Goal: Task Accomplishment & Management: Manage account settings

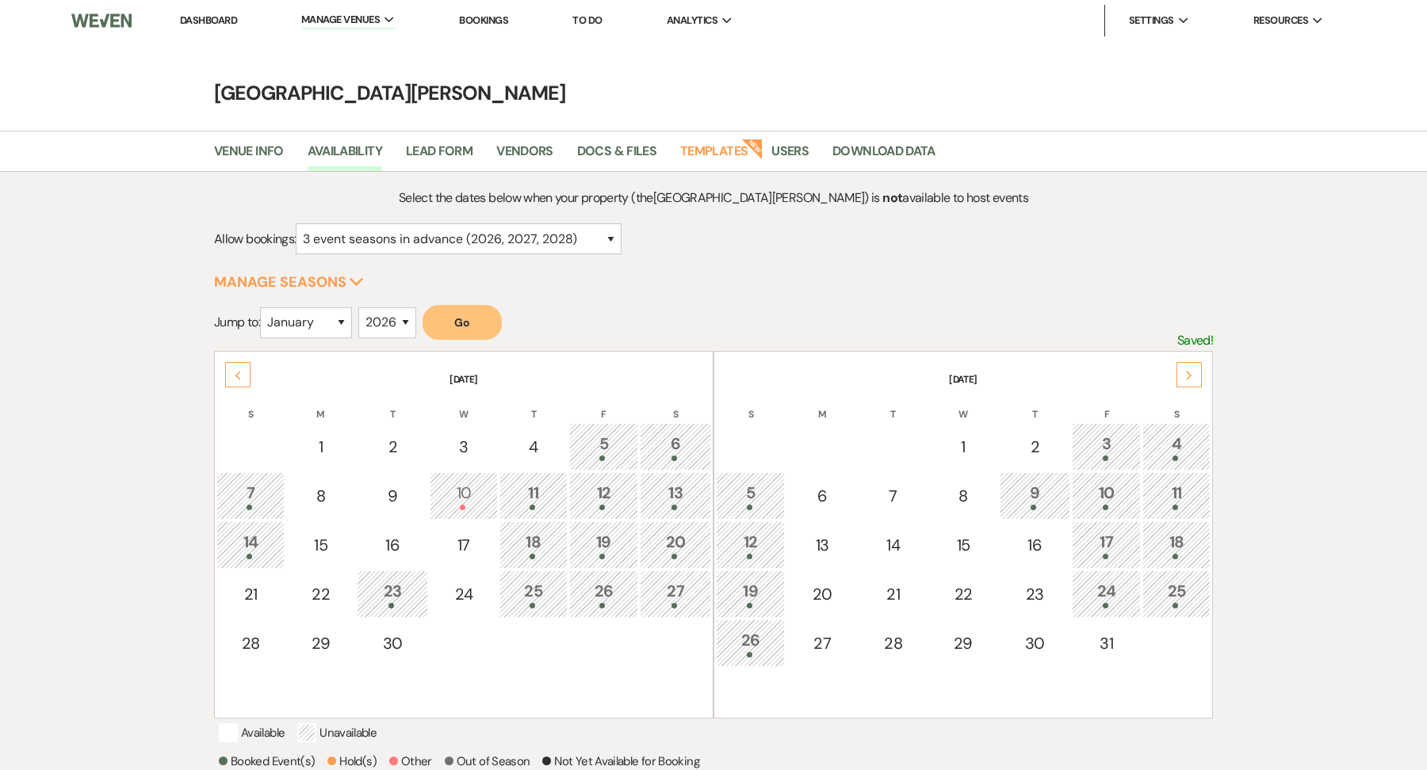
select select "3"
select select "2026"
click at [350, 49] on li "[GEOGRAPHIC_DATA][PERSON_NAME]" at bounding box center [399, 53] width 178 height 16
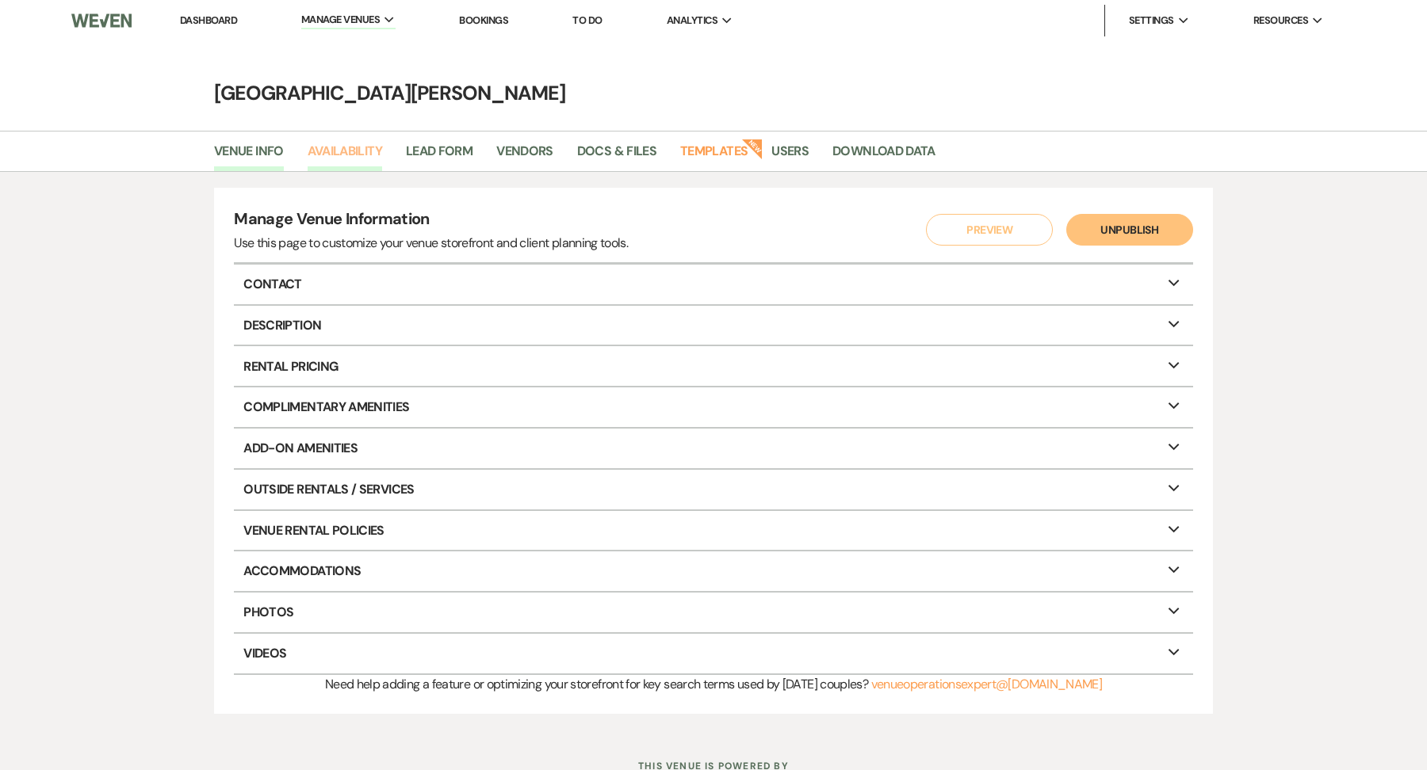
click at [357, 161] on link "Availability" at bounding box center [345, 156] width 75 height 30
select select "3"
select select "2026"
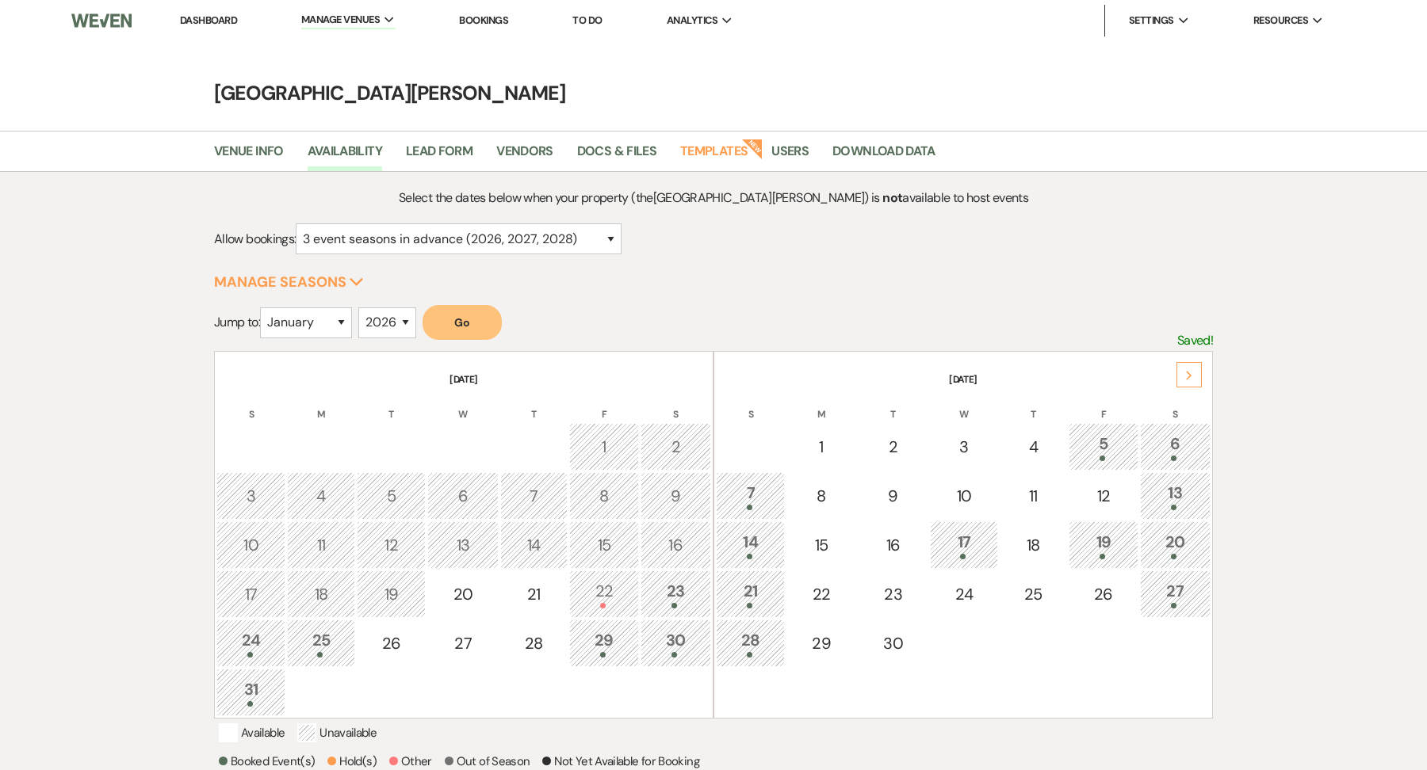
click at [667, 648] on div "30" at bounding box center [675, 643] width 53 height 29
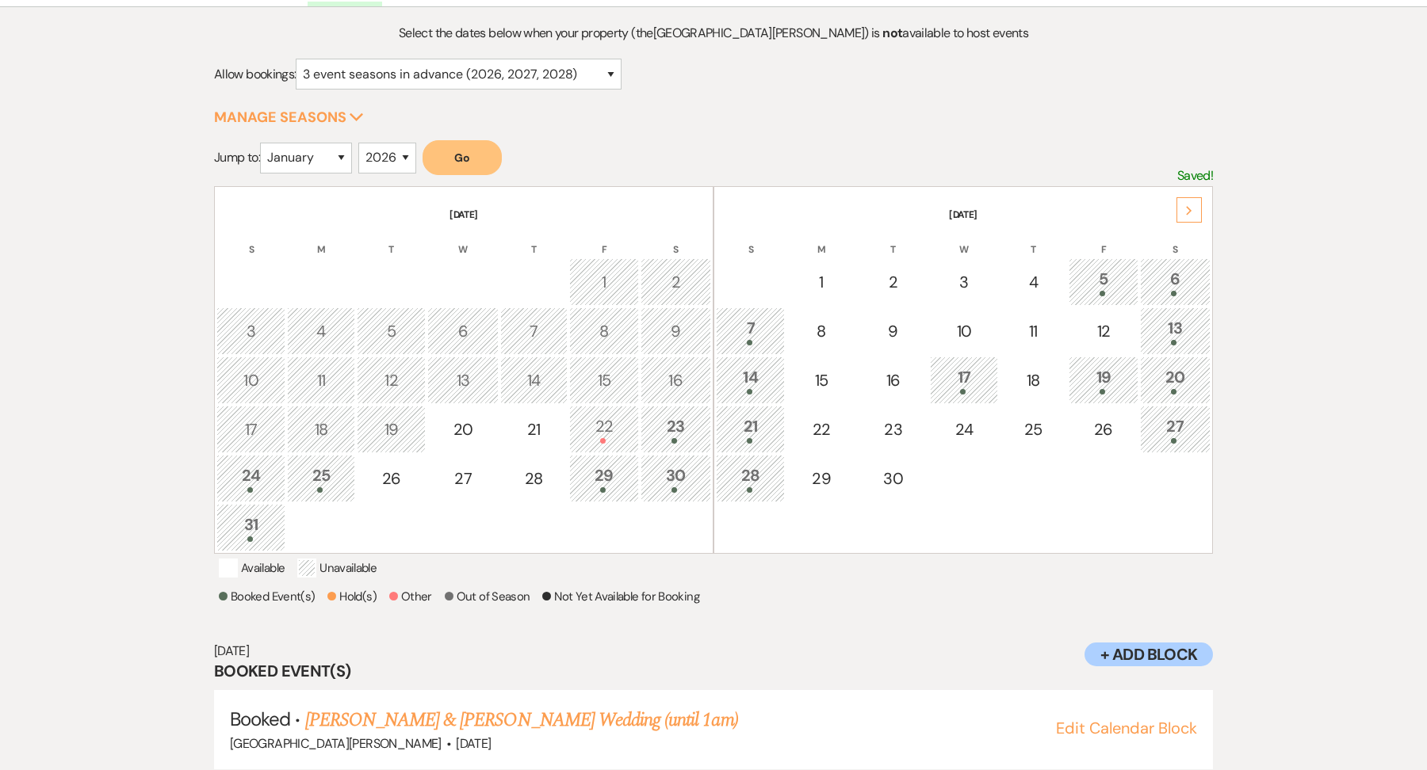
scroll to position [212, 0]
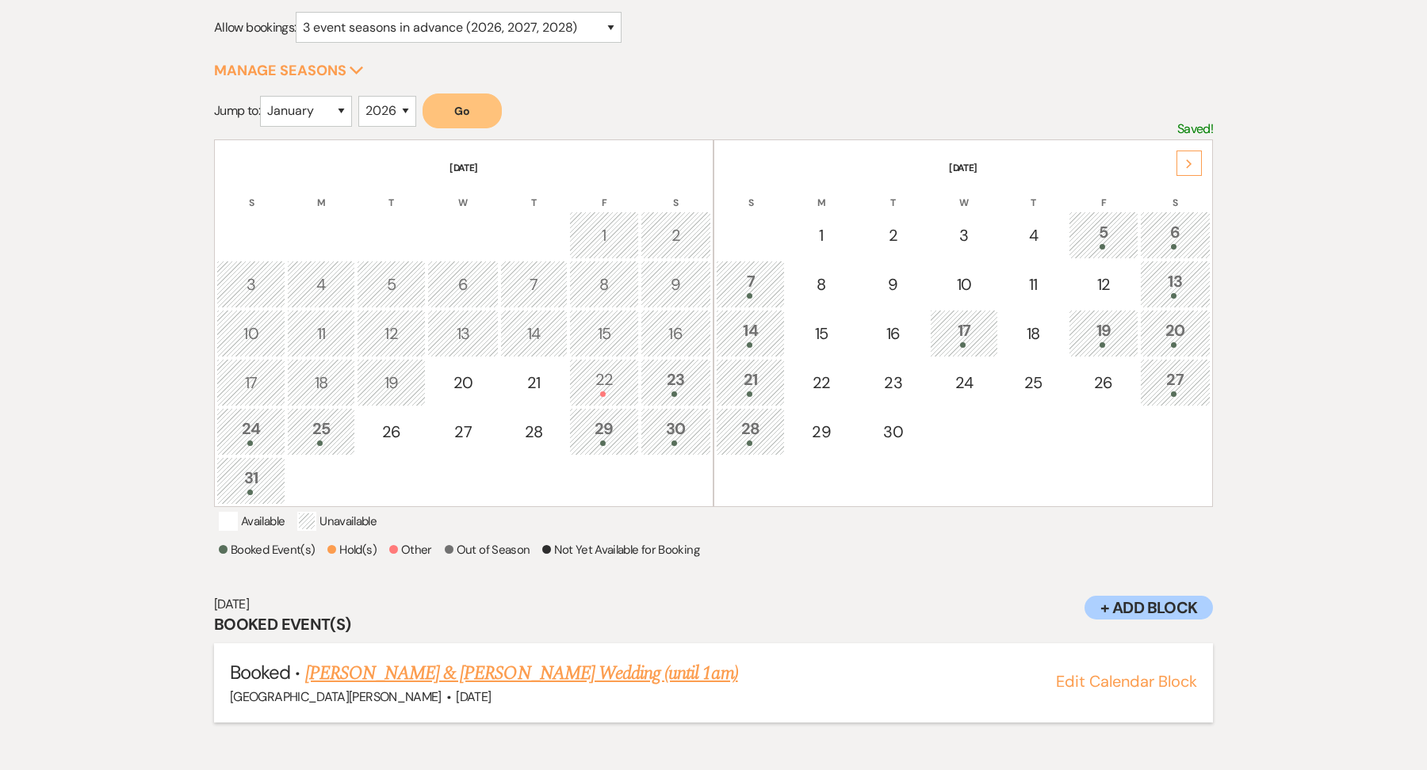
click at [542, 685] on link "Vaama Patel & Kishley Bhalla's Wedding (until 1am)" at bounding box center [521, 673] width 433 height 29
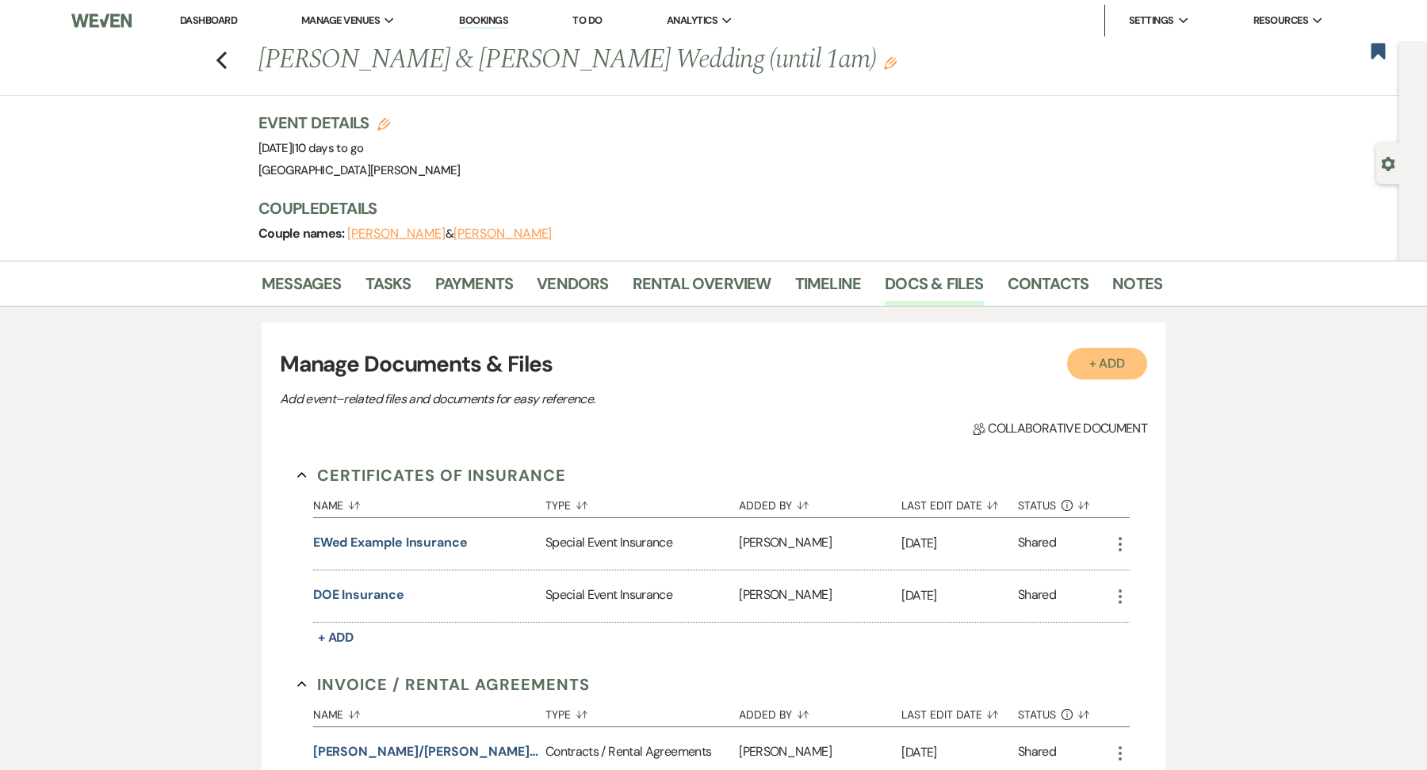
click at [1099, 373] on button "+ Add" at bounding box center [1107, 364] width 81 height 32
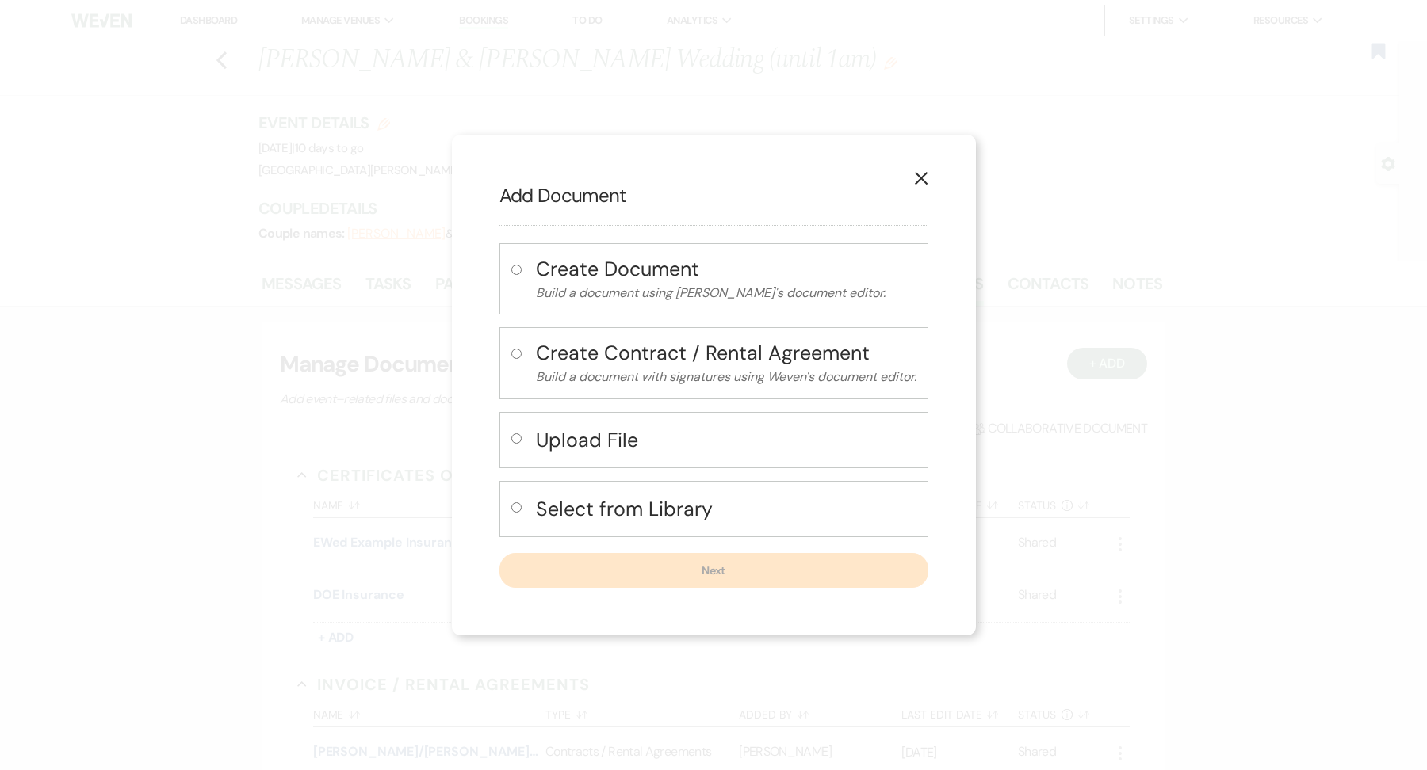
click at [614, 463] on div "Upload File" at bounding box center [713, 440] width 429 height 56
click at [594, 447] on h4 "Upload File" at bounding box center [726, 440] width 380 height 28
radio input "true"
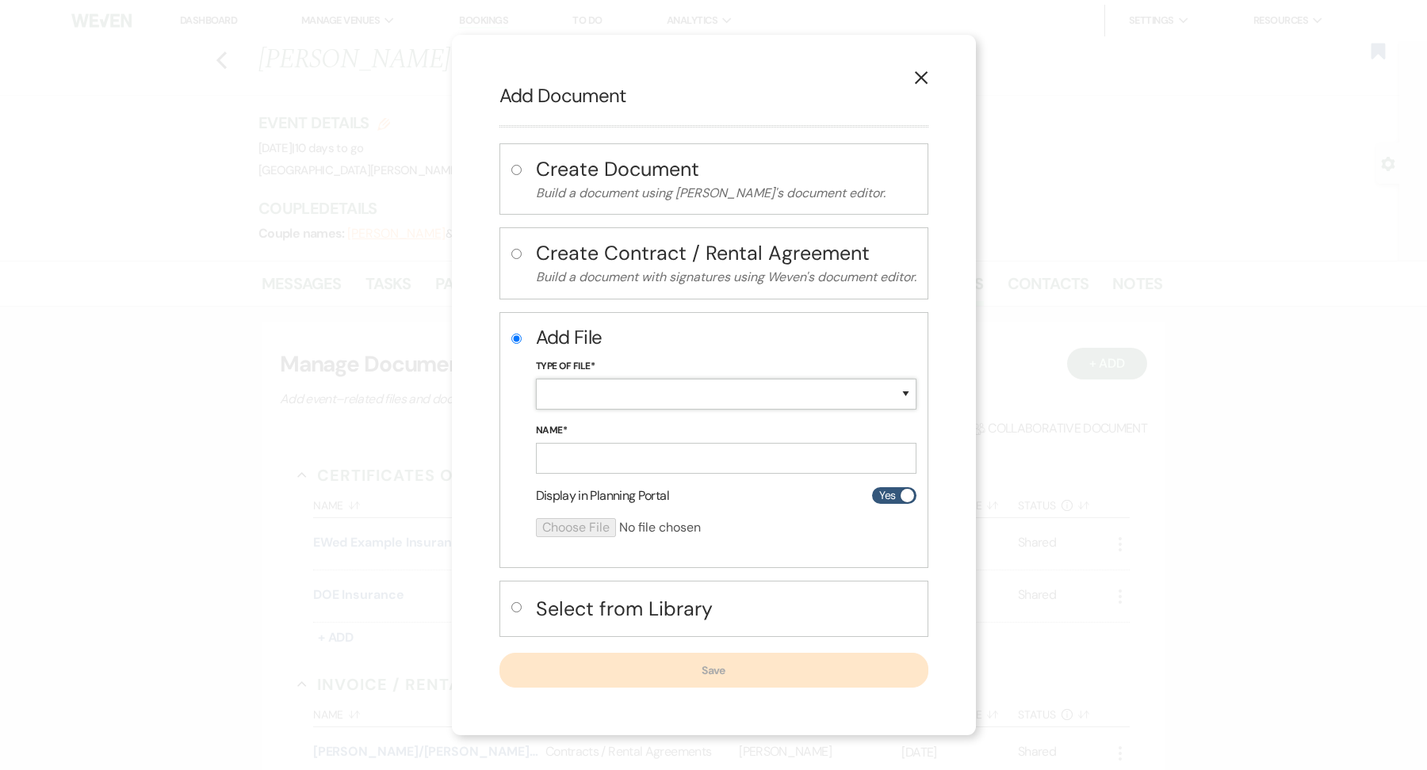
click at [579, 379] on select "Special Event Insurance Vendor Certificate of Insurance Contracts / Rental Agre…" at bounding box center [726, 394] width 380 height 31
select select "10"
click at [583, 457] on input "Name*" at bounding box center [726, 458] width 380 height 31
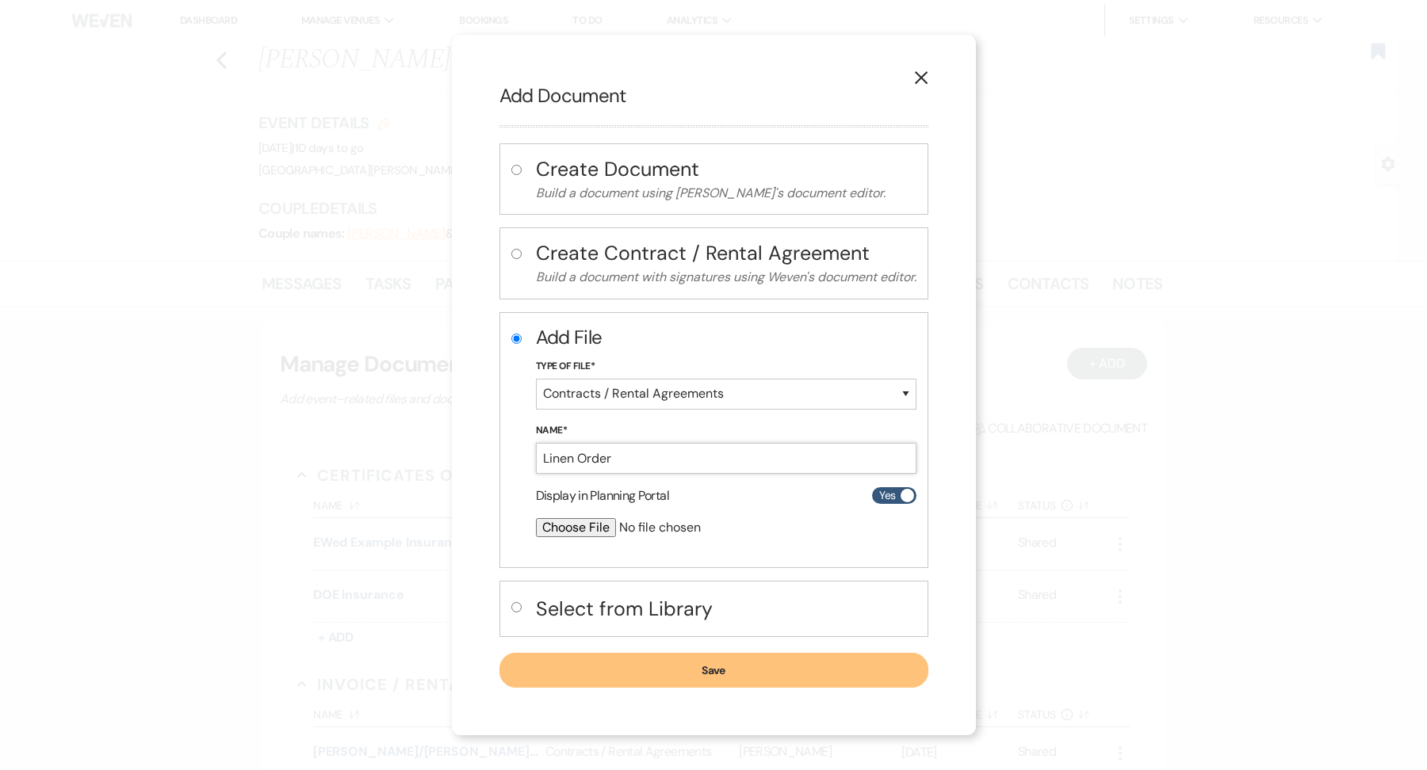
type input "Linen Order"
click at [567, 517] on form "Add File Type of File* Special Event Insurance Vendor Certificate of Insurance …" at bounding box center [726, 437] width 380 height 226
click at [566, 530] on input "file" at bounding box center [684, 527] width 296 height 19
type input "C:\fakepath\Contract 192242.pdf"
click at [795, 657] on button "Save" at bounding box center [713, 671] width 429 height 35
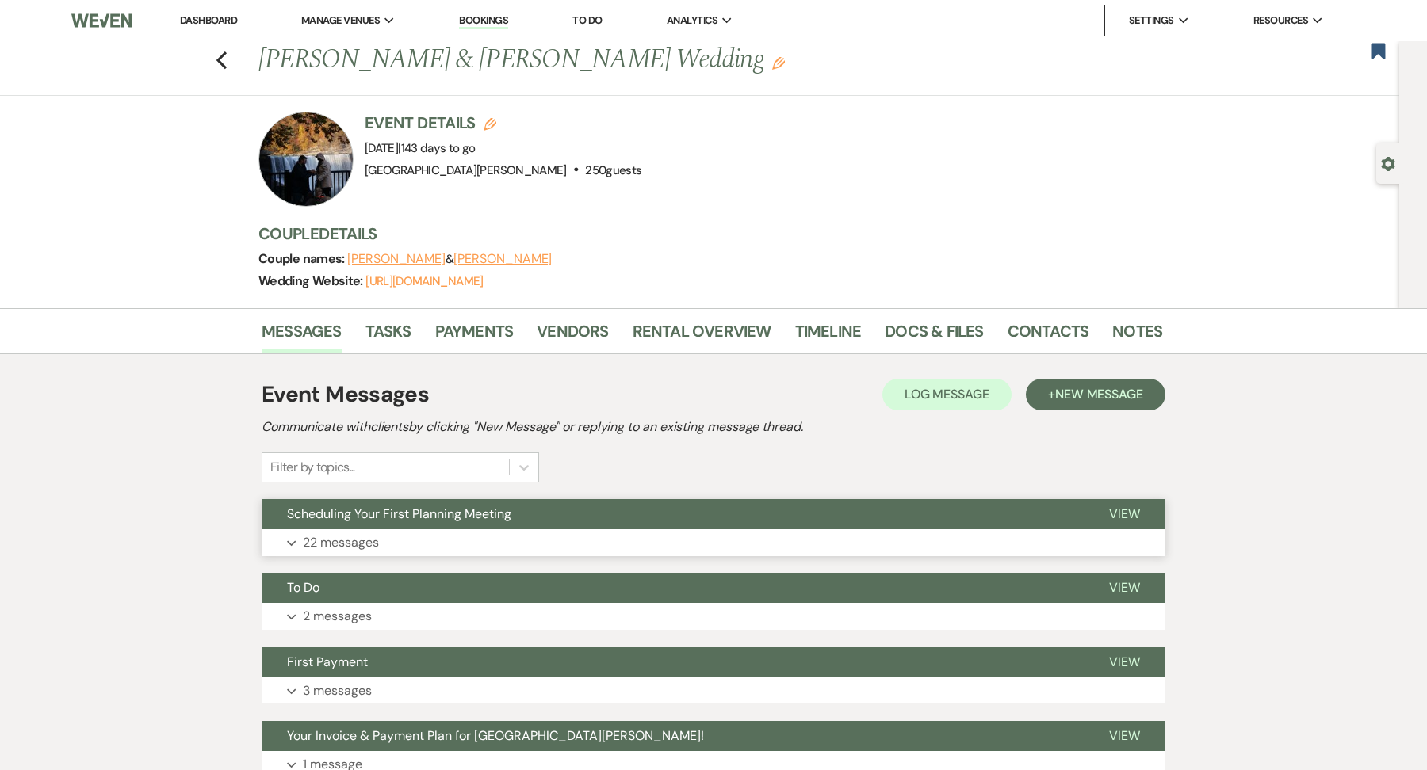
click at [507, 533] on button "Expand 22 messages" at bounding box center [714, 542] width 904 height 27
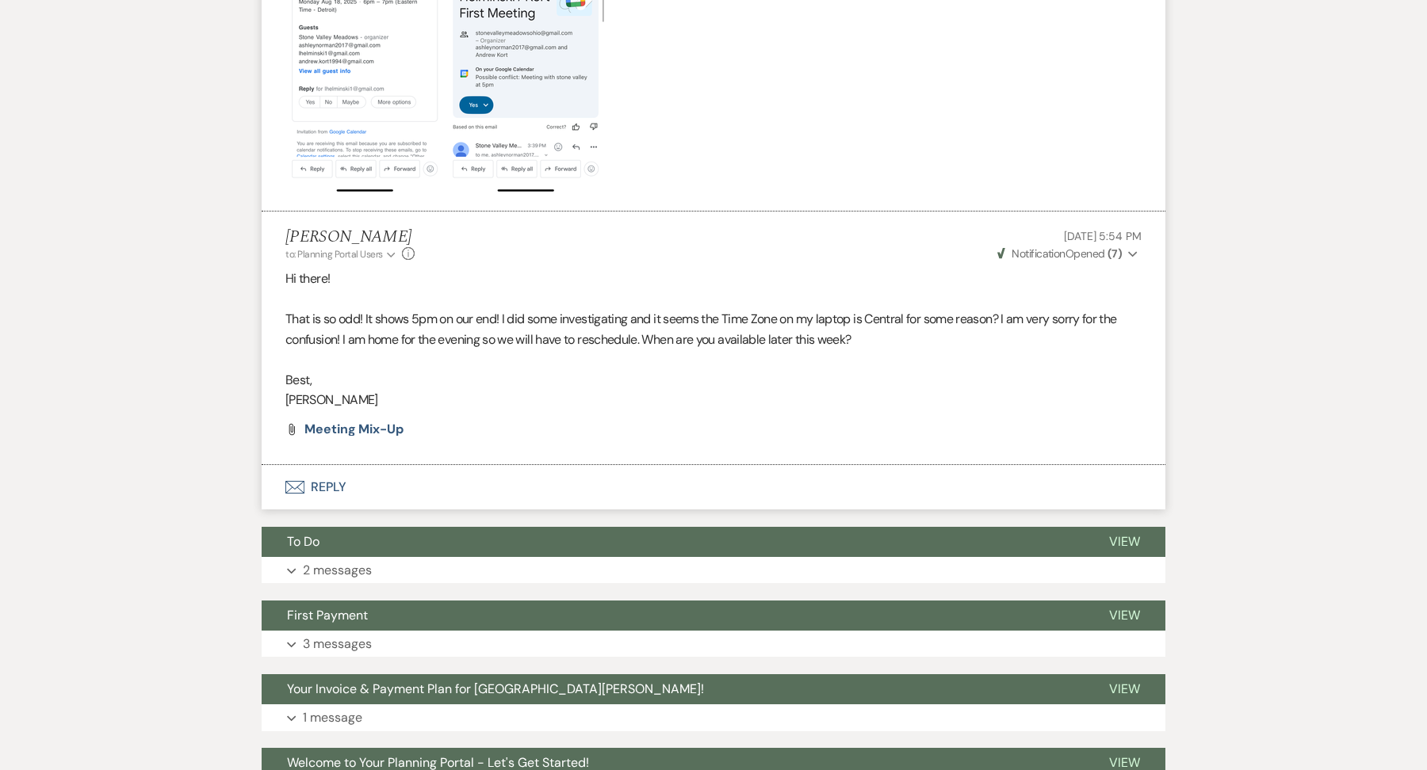
scroll to position [5431, 0]
